Goal: Transaction & Acquisition: Purchase product/service

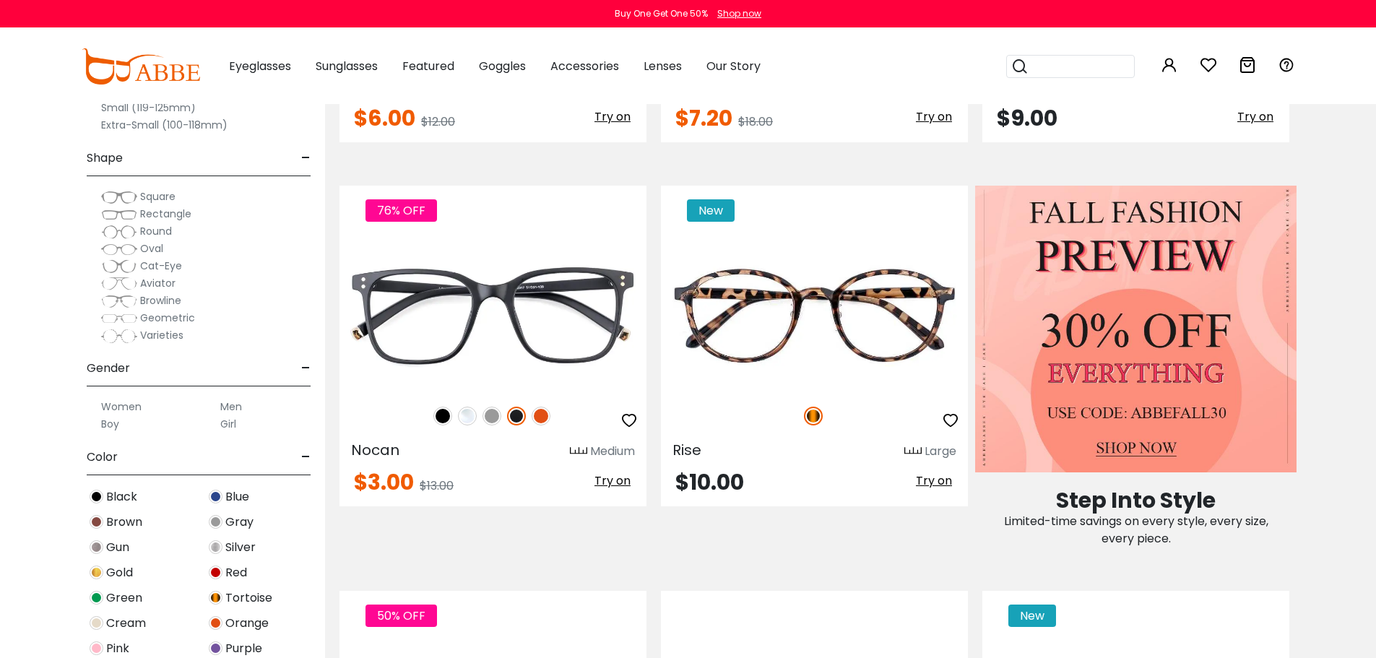
scroll to position [506, 0]
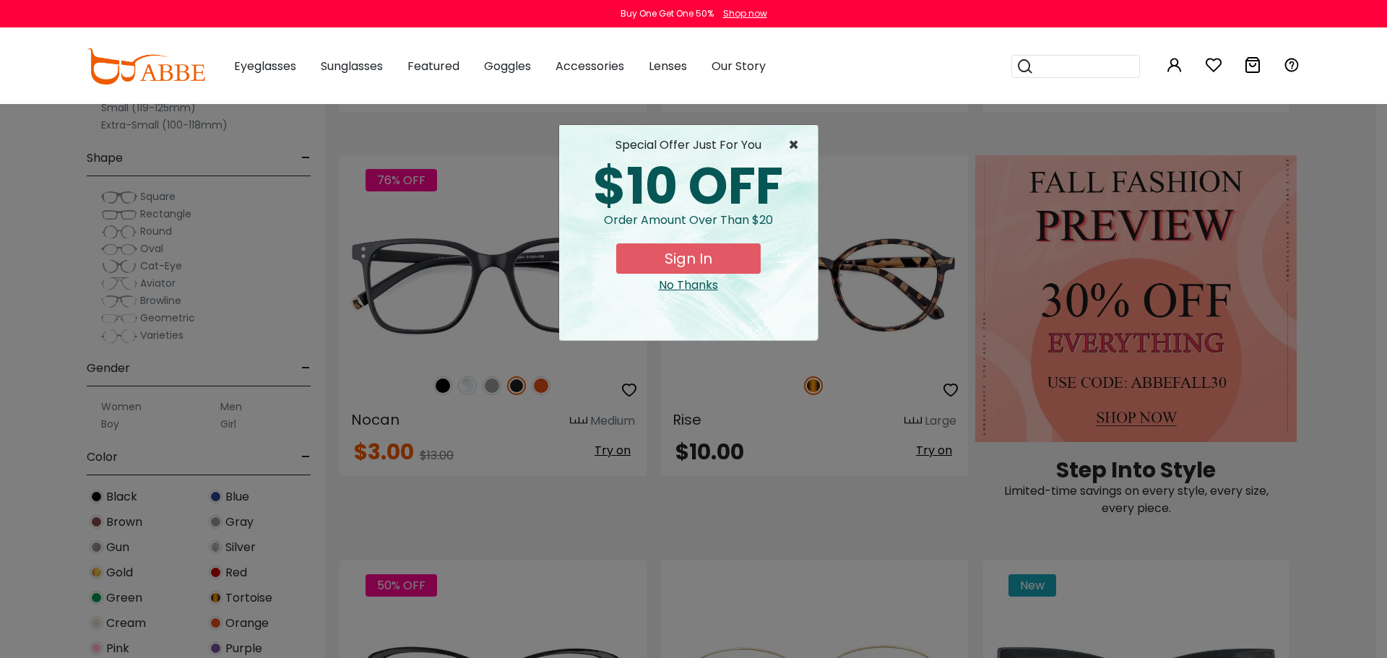
click at [790, 144] on span "×" at bounding box center [797, 145] width 18 height 17
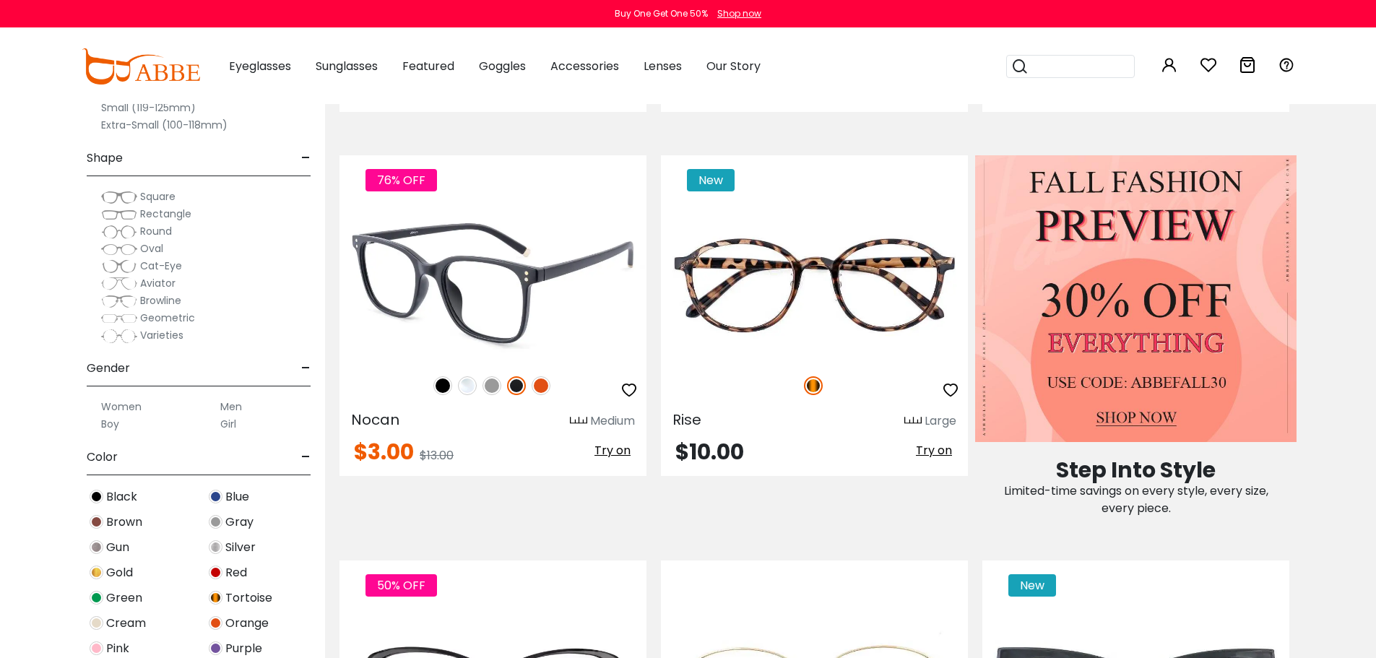
click at [480, 333] on img at bounding box center [493, 284] width 307 height 154
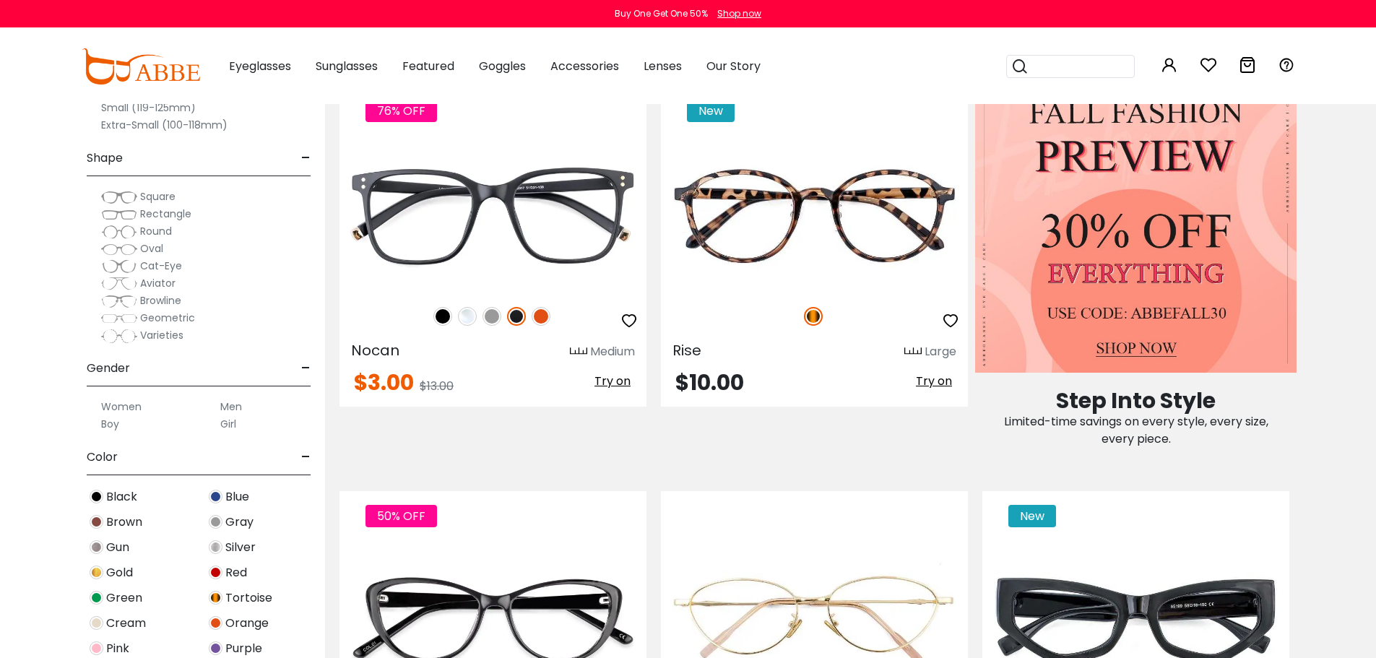
scroll to position [506, 0]
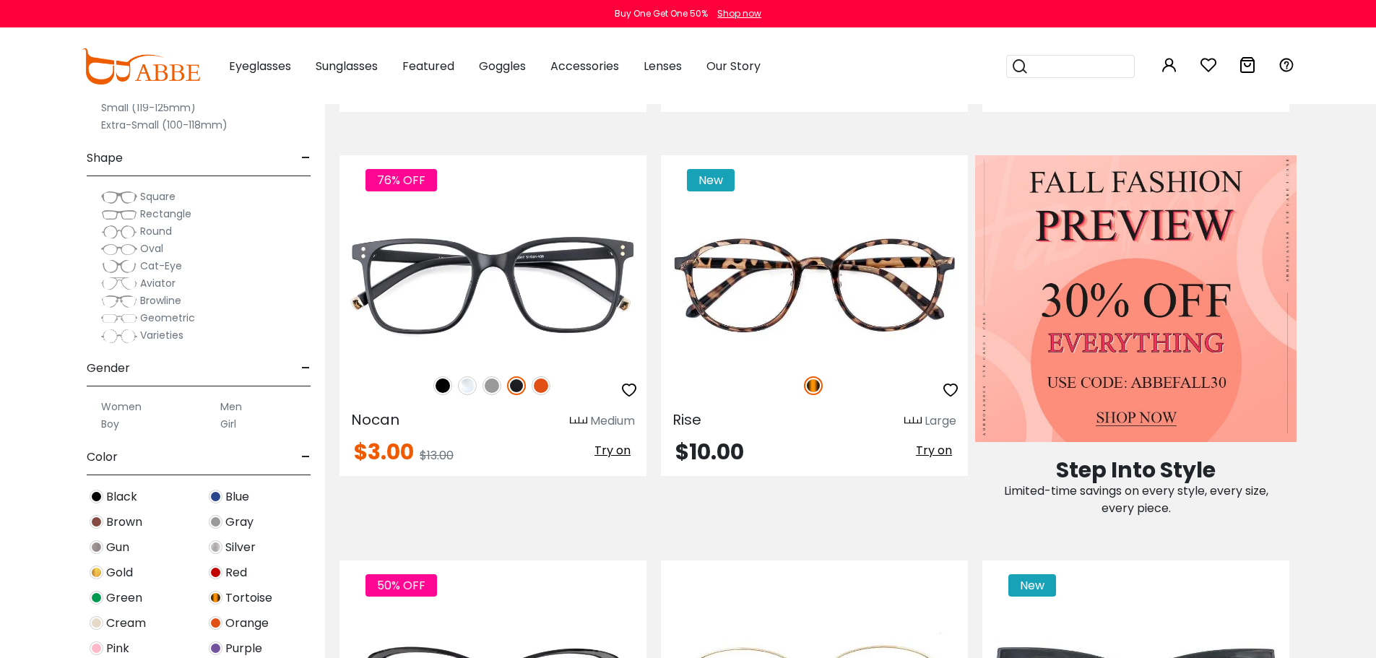
click at [116, 522] on span "Brown" at bounding box center [124, 522] width 36 height 17
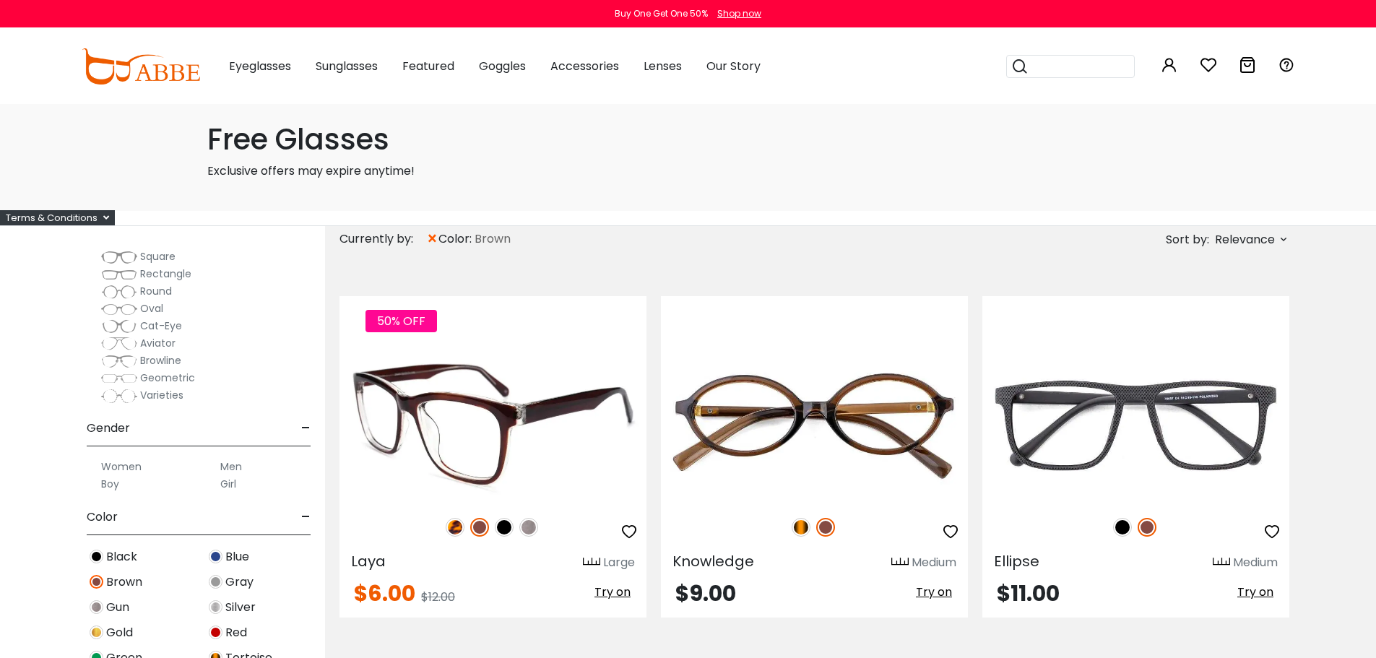
click at [498, 459] on img at bounding box center [493, 425] width 307 height 154
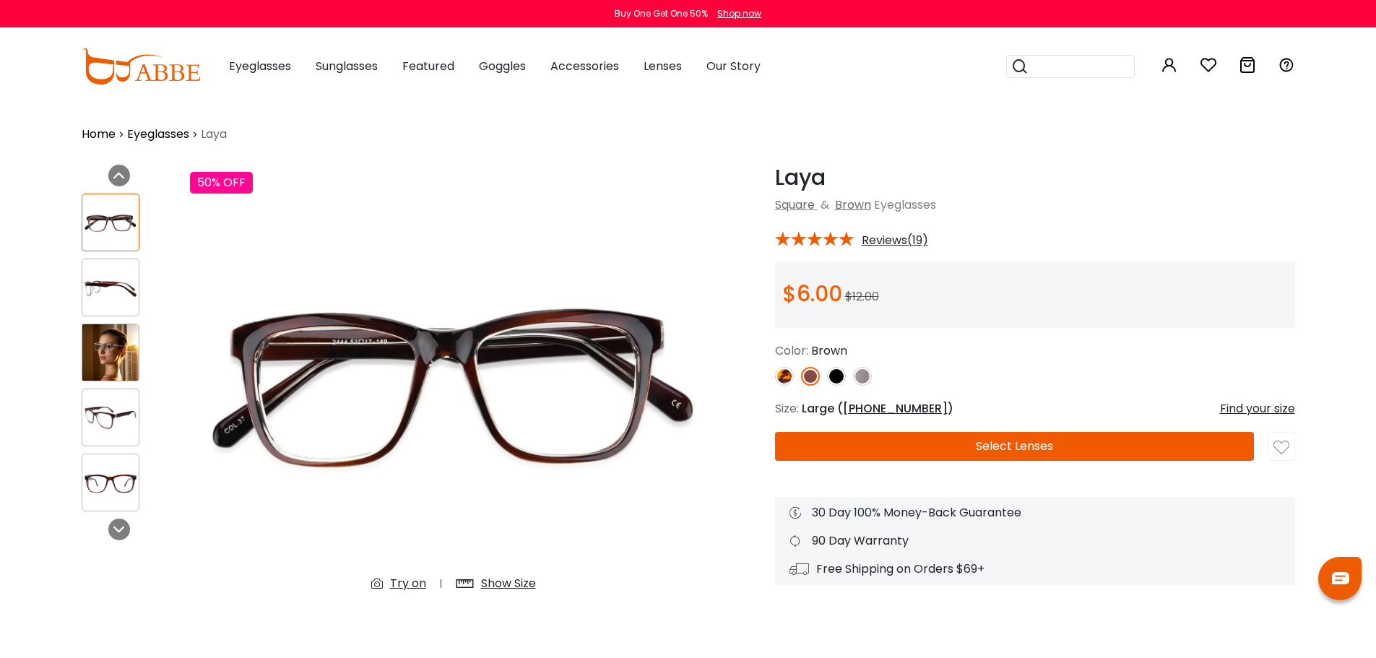
click at [116, 340] on img at bounding box center [110, 352] width 56 height 56
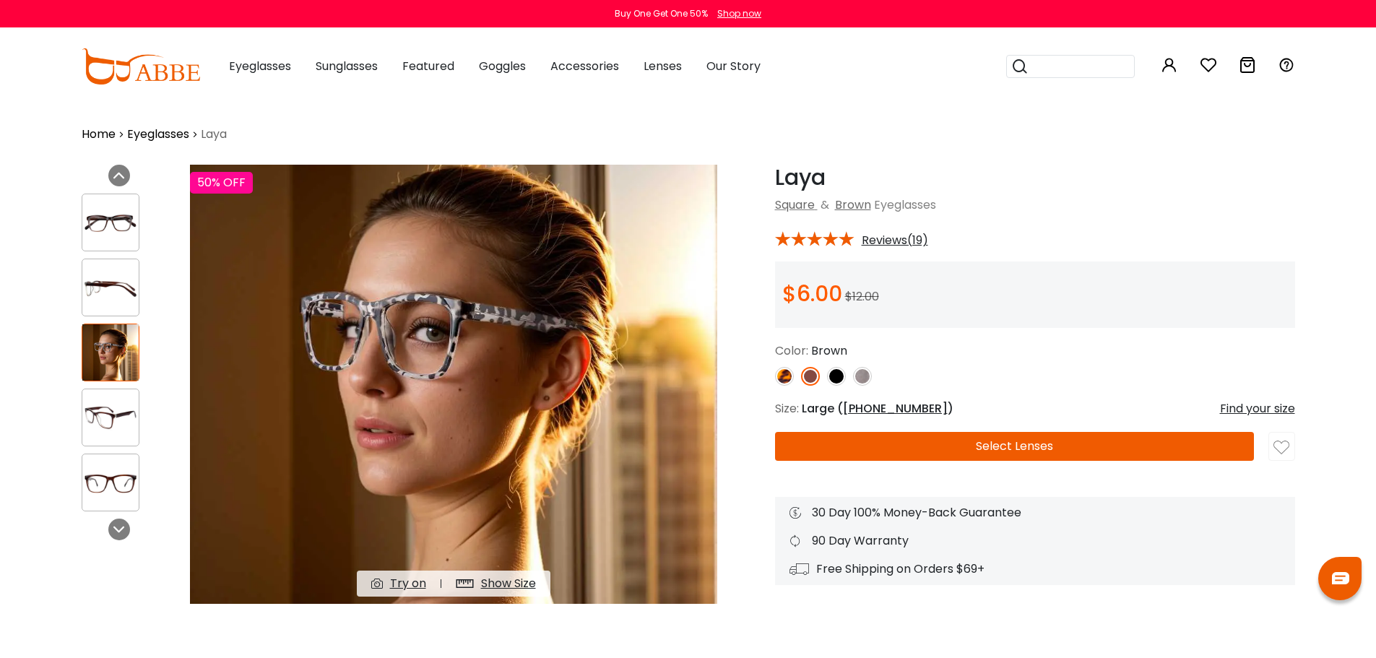
click at [118, 420] on img at bounding box center [110, 418] width 56 height 28
